Goal: Task Accomplishment & Management: Manage account settings

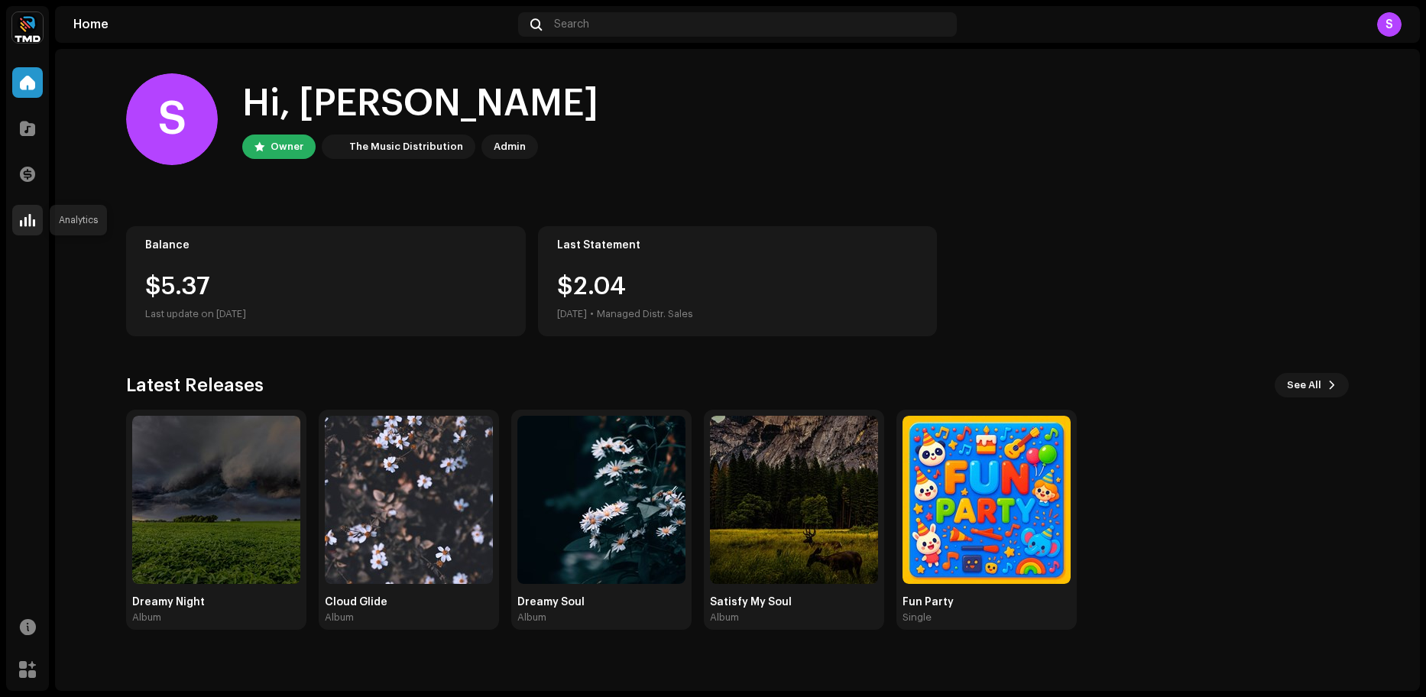
click at [37, 219] on div at bounding box center [27, 220] width 31 height 31
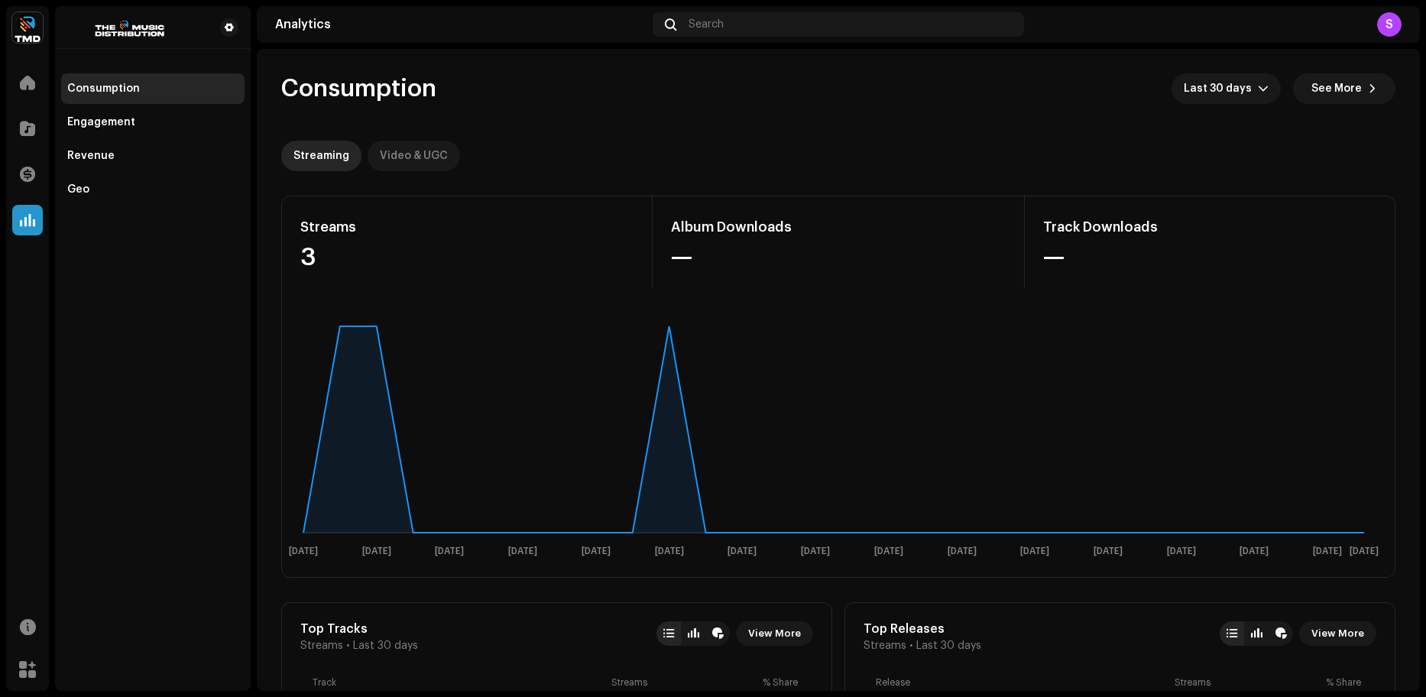
click at [407, 154] on div "Video & UGC" at bounding box center [414, 156] width 68 height 31
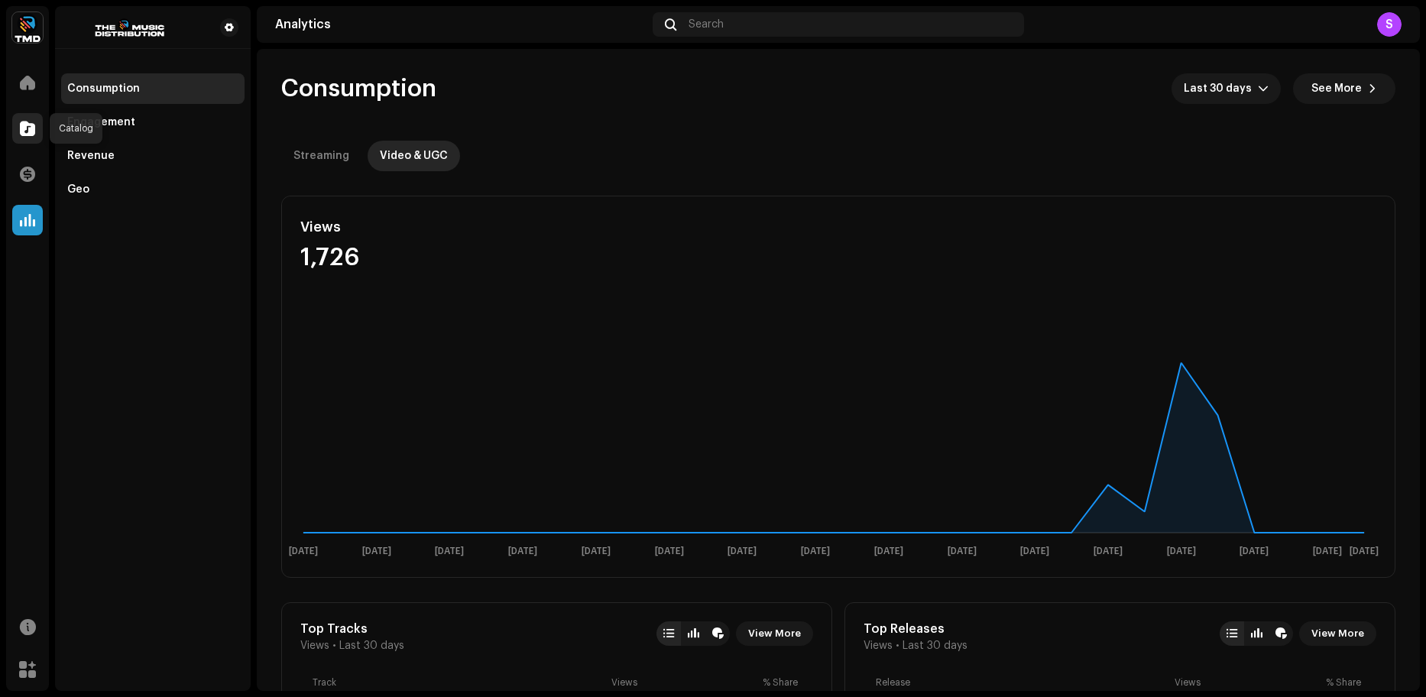
click at [31, 131] on span at bounding box center [27, 128] width 15 height 12
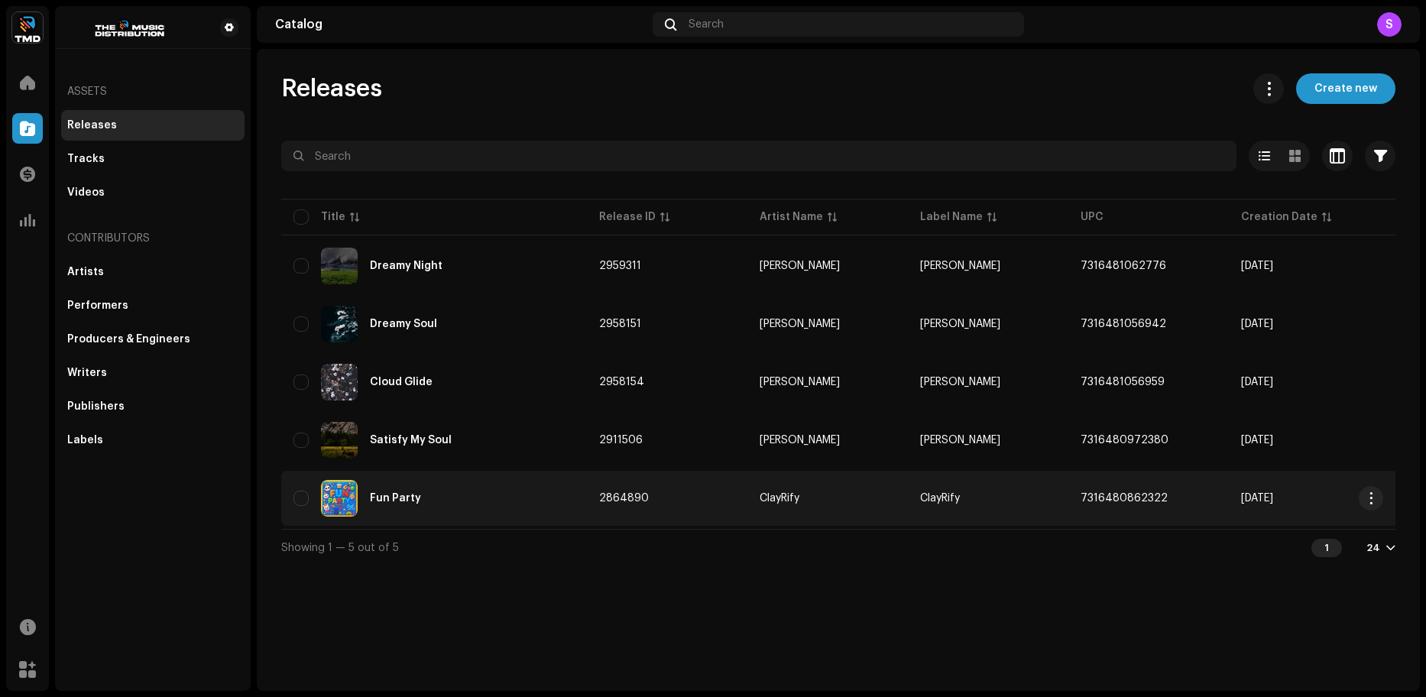
click at [424, 512] on div "Fun Party" at bounding box center [434, 498] width 281 height 37
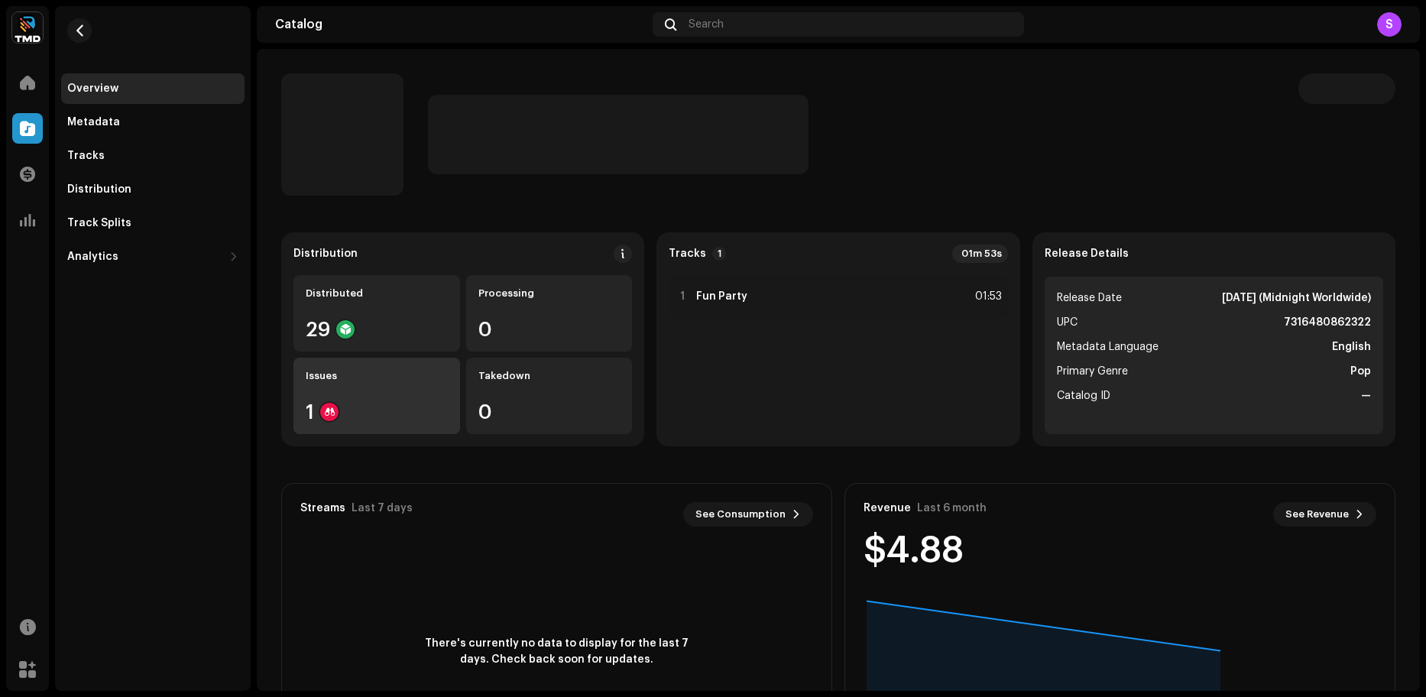
click at [340, 392] on div "Issues 1" at bounding box center [377, 396] width 167 height 76
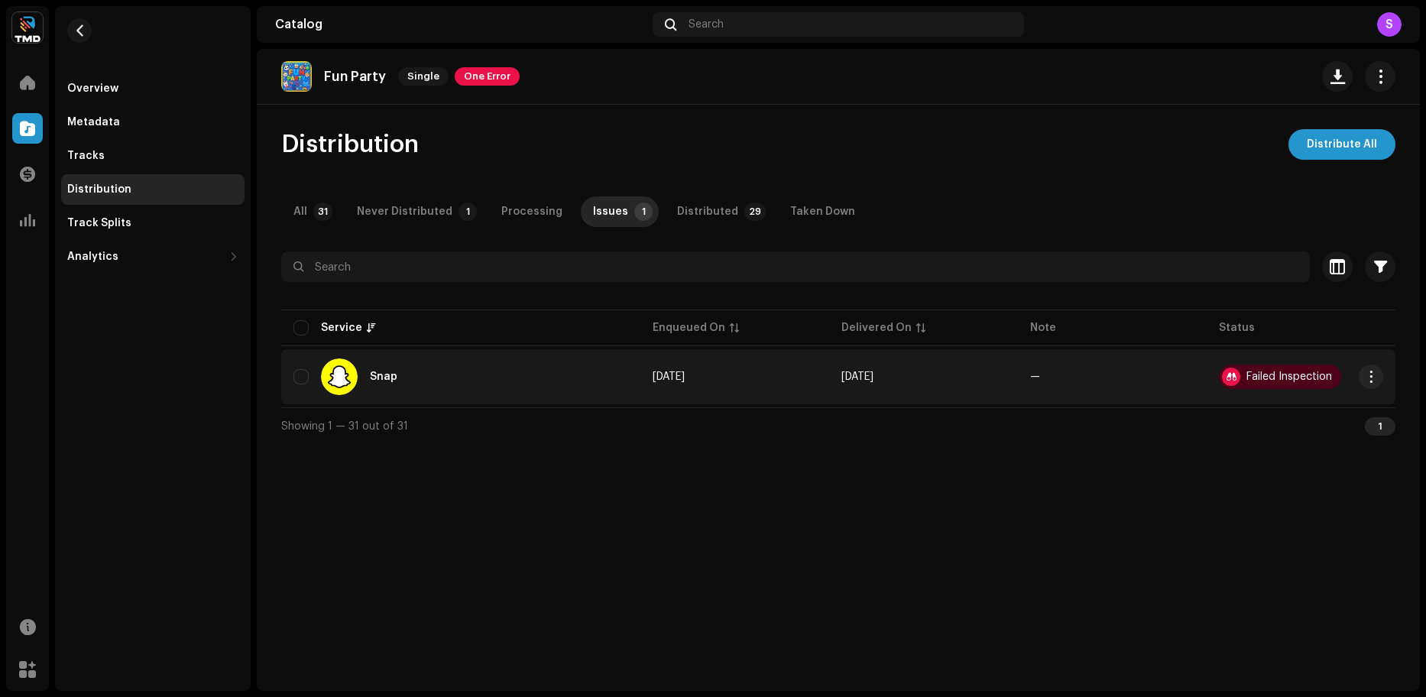
click at [1277, 375] on div "Failed Inspection" at bounding box center [1290, 377] width 86 height 11
click at [1275, 381] on div "Failed Inspection" at bounding box center [1290, 377] width 86 height 11
click at [1370, 379] on span "button" at bounding box center [1371, 377] width 11 height 12
click at [1313, 403] on div "View Issues" at bounding box center [1299, 411] width 154 height 31
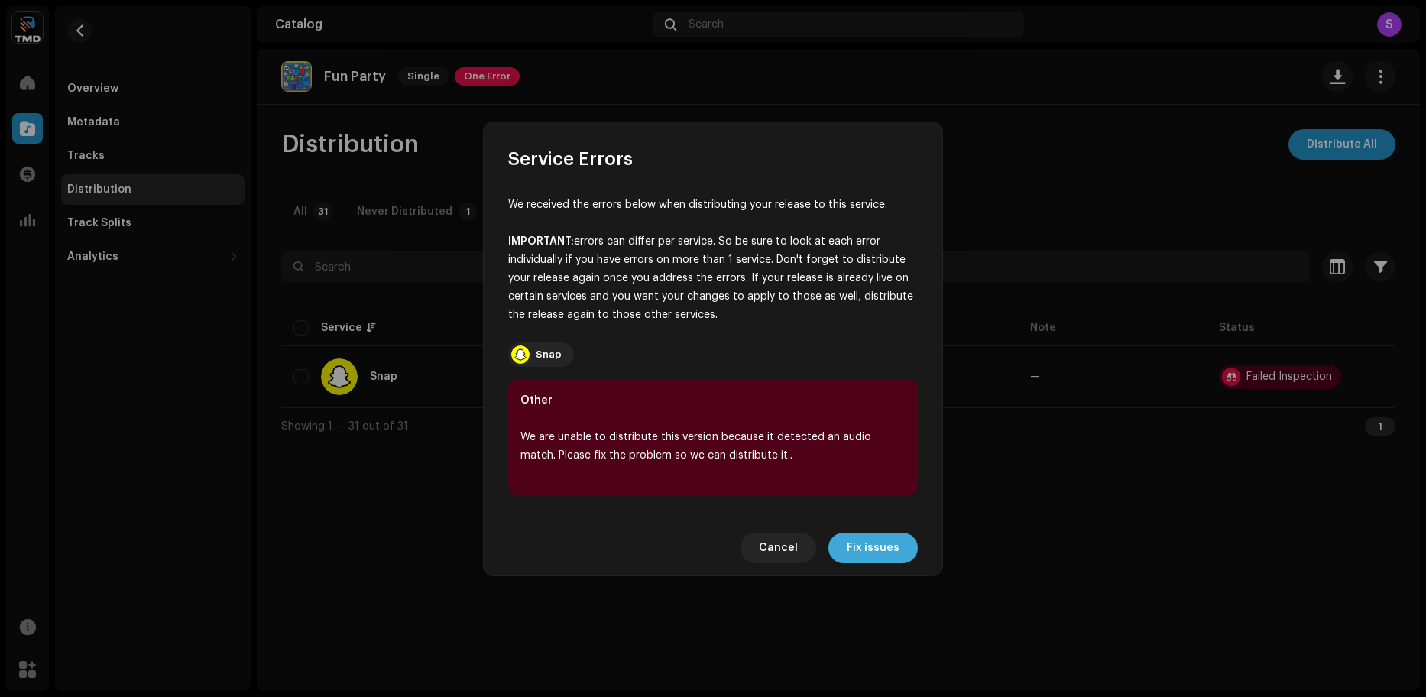
click at [885, 540] on span "Fix issues" at bounding box center [873, 548] width 53 height 31
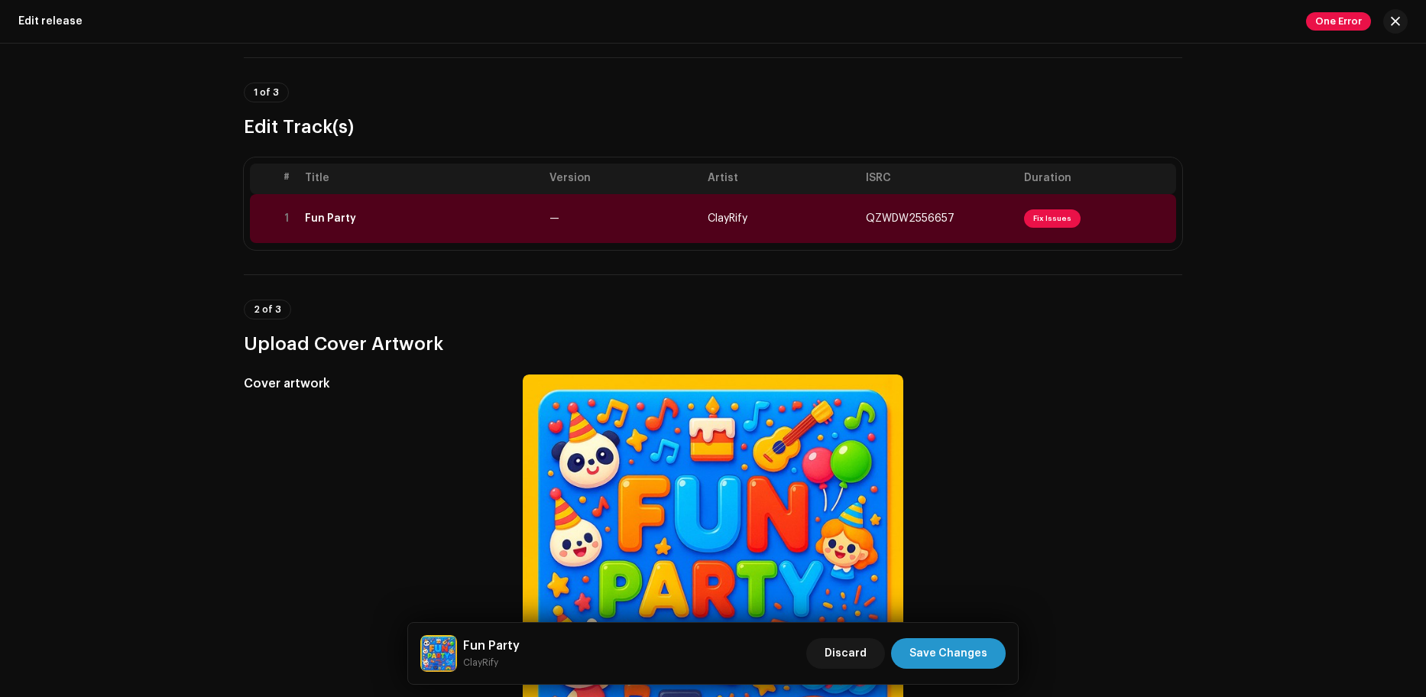
scroll to position [76, 0]
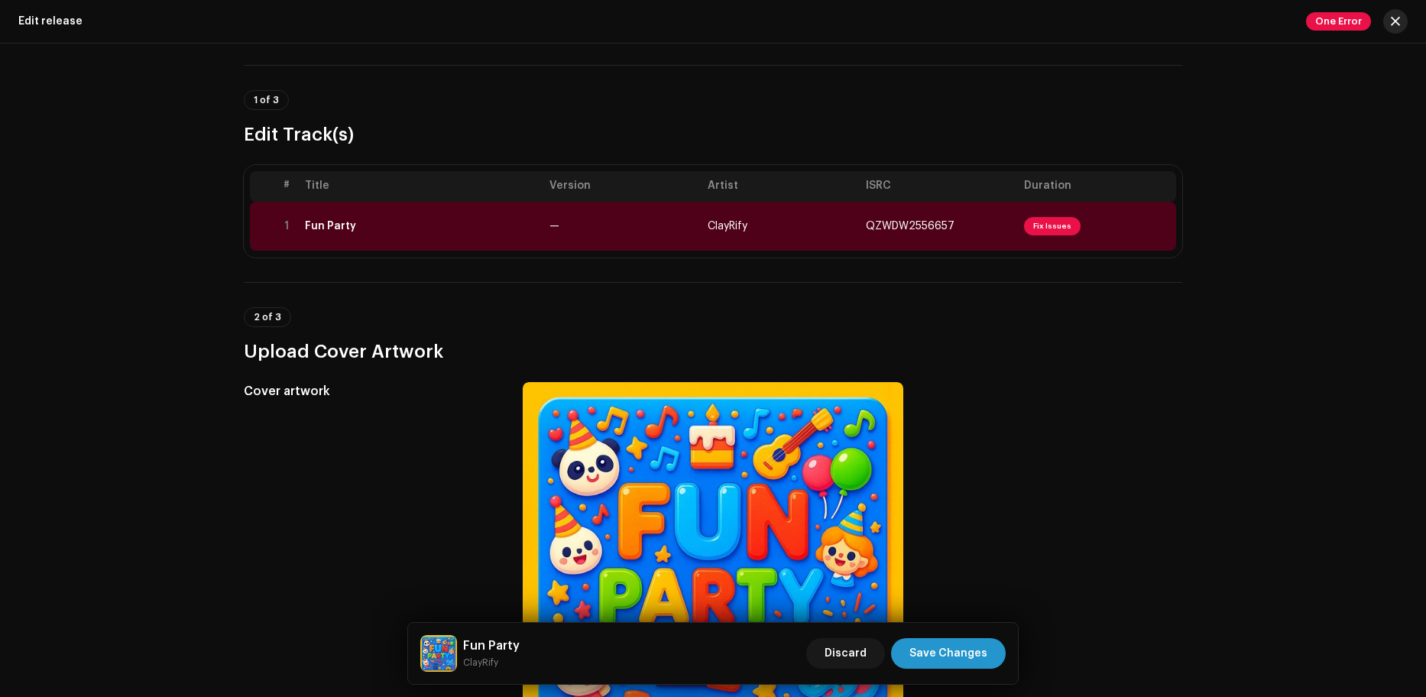
click at [1397, 28] on button "button" at bounding box center [1396, 21] width 24 height 24
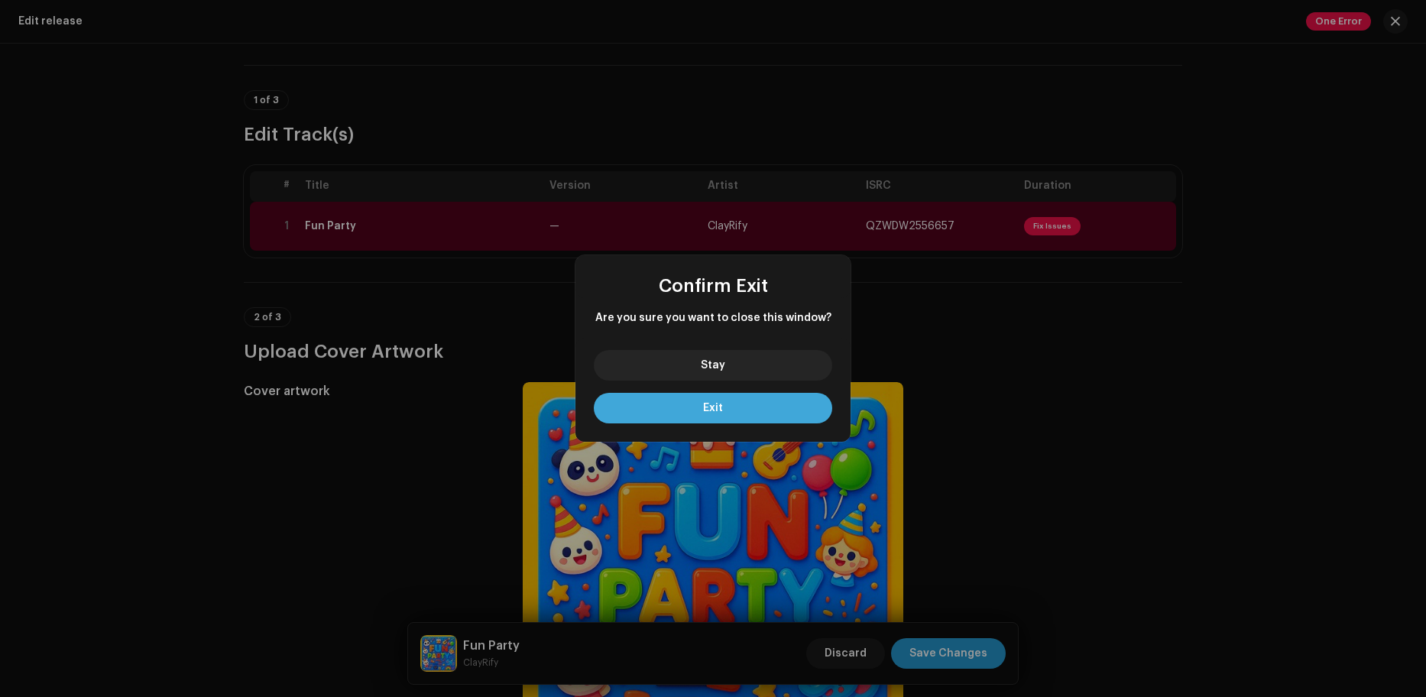
click at [786, 402] on button "Exit" at bounding box center [713, 408] width 239 height 31
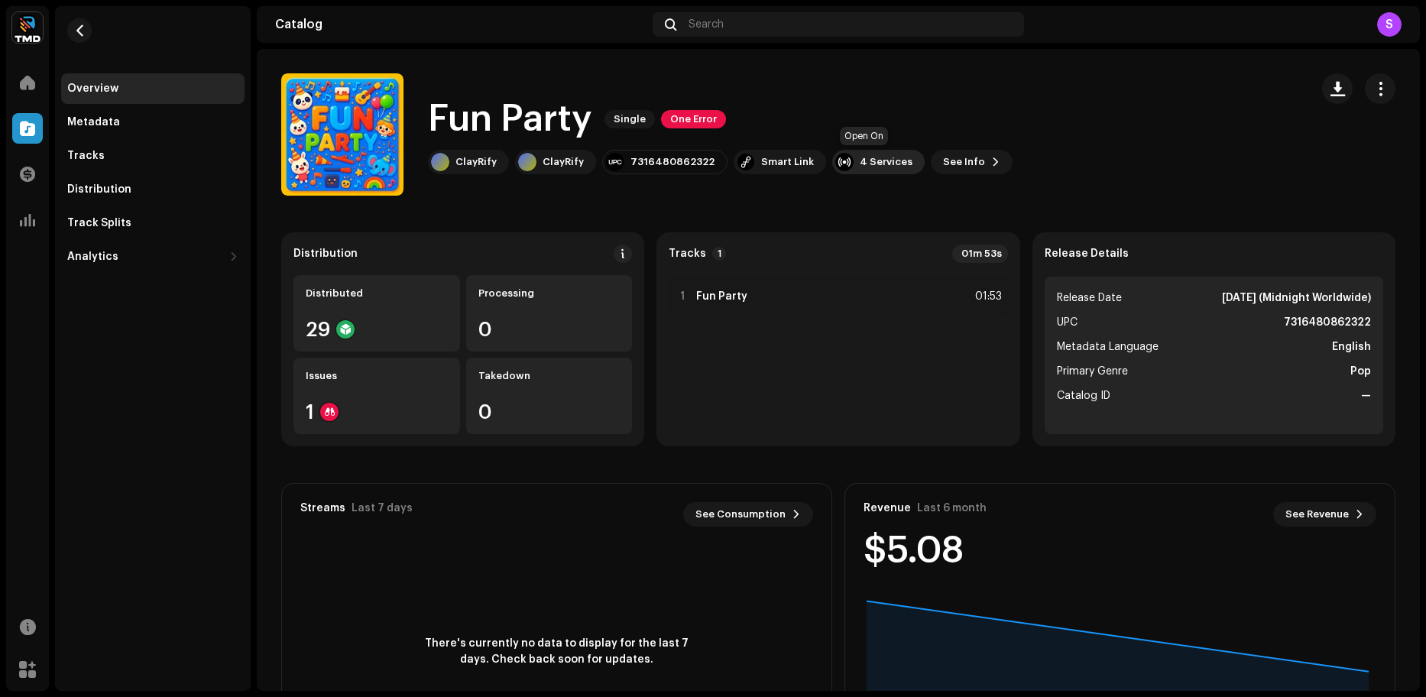
click at [875, 159] on div "4 Services" at bounding box center [886, 162] width 53 height 12
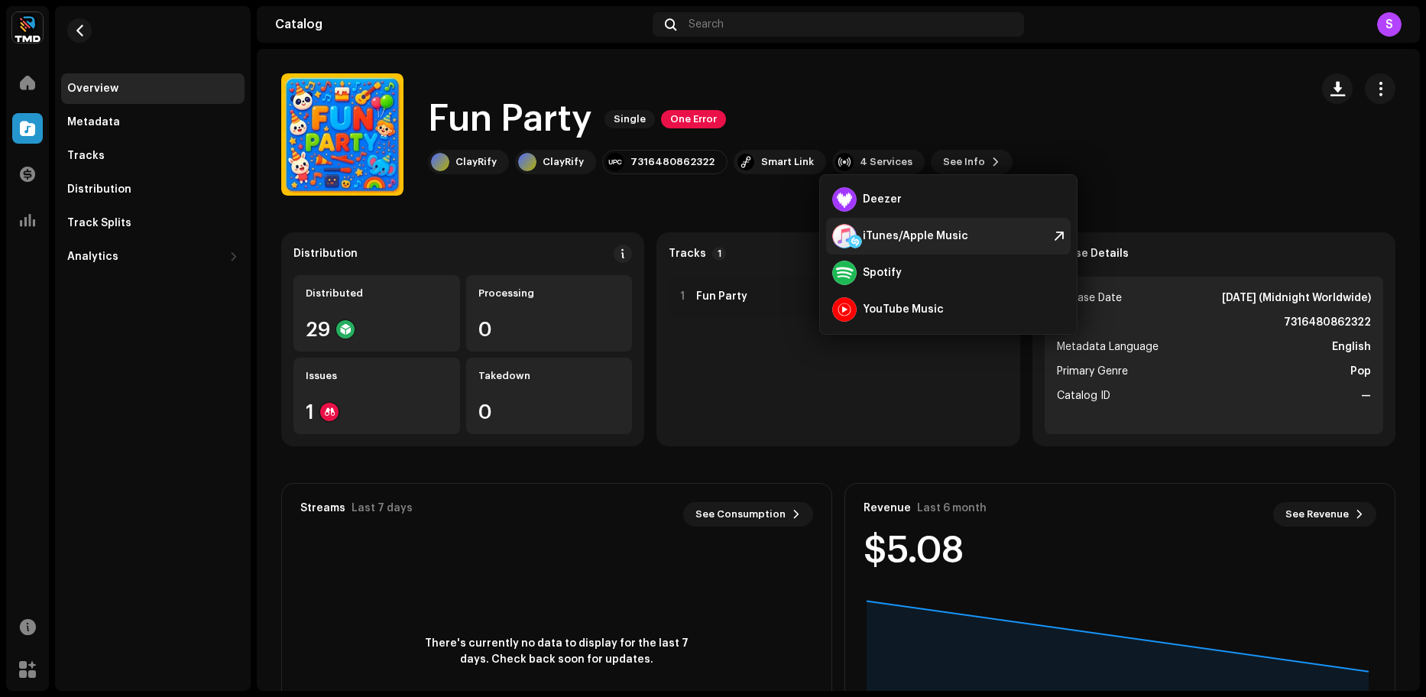
click at [916, 228] on div "iTunes/Apple Music" at bounding box center [900, 236] width 136 height 24
click at [881, 278] on div "Spotify" at bounding box center [882, 273] width 39 height 12
